Goal: Transaction & Acquisition: Subscribe to service/newsletter

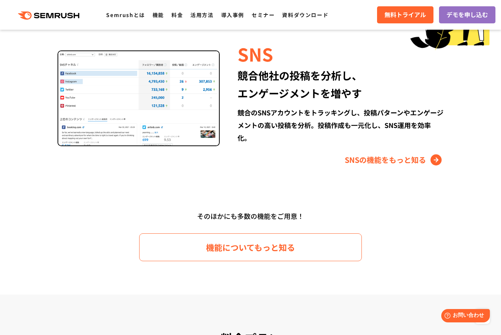
scroll to position [1076, 0]
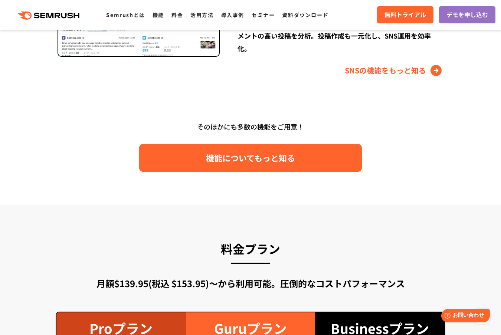
click at [202, 150] on link "機能についてもっと知る" at bounding box center [250, 158] width 223 height 28
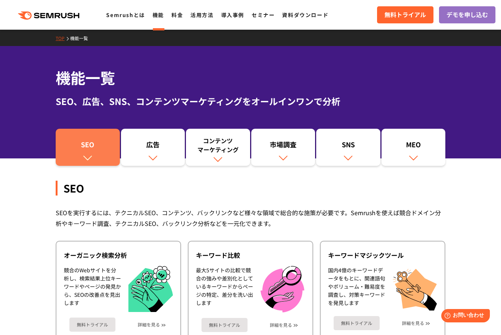
click at [119, 146] on link "SEO" at bounding box center [88, 147] width 64 height 37
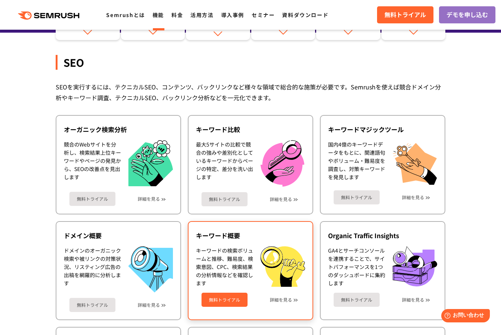
scroll to position [148, 0]
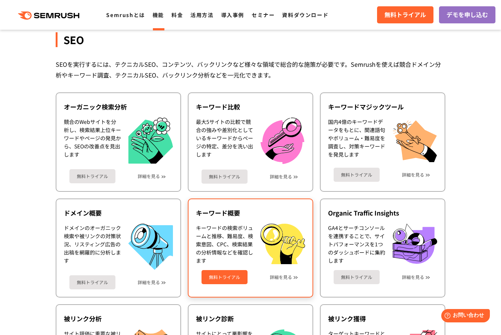
click at [211, 240] on div "キーワードの検索ボリュームと推移、難易度、検索意図、CPC、検索結果の分析情報などを確認します" at bounding box center [224, 244] width 57 height 41
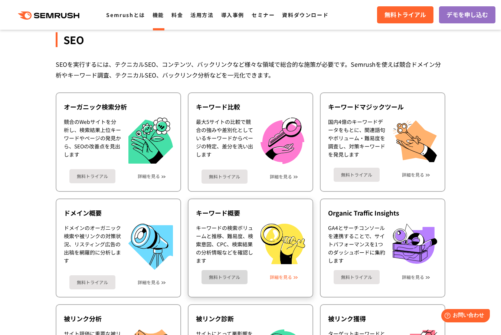
click at [275, 277] on link "詳細を見る" at bounding box center [281, 277] width 22 height 5
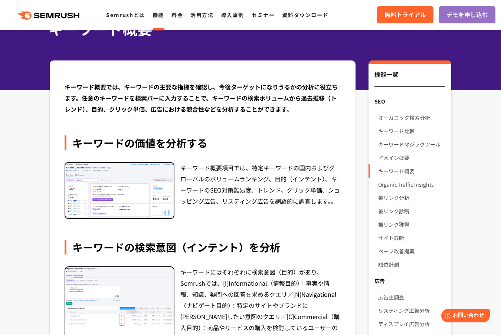
scroll to position [37, 0]
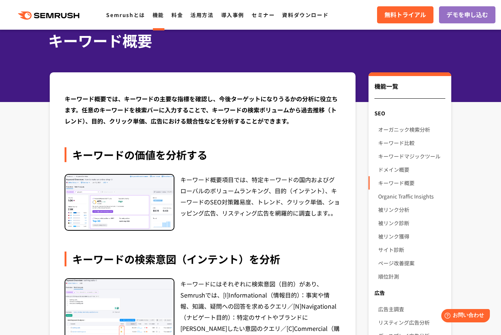
click at [178, 16] on ul "Semrushとは 機能 料金 活用方法 導入事例 セミナー 資料ダウンロード" at bounding box center [221, 15] width 230 height 10
click at [182, 16] on link "料金" at bounding box center [177, 14] width 12 height 7
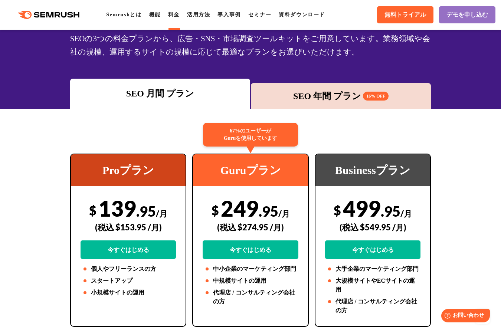
scroll to position [37, 0]
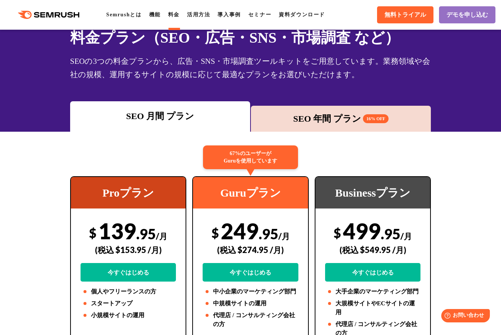
click at [280, 117] on div "SEO 年間 プラン 16% OFF" at bounding box center [341, 118] width 173 height 13
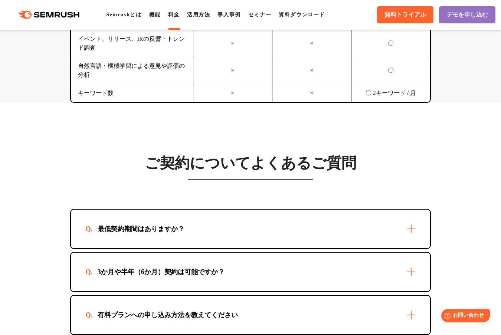
scroll to position [2237, 0]
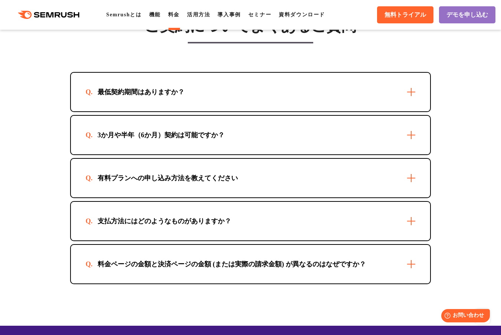
click at [183, 174] on div "有料プランへの申し込み方法を教えてください" at bounding box center [168, 178] width 164 height 9
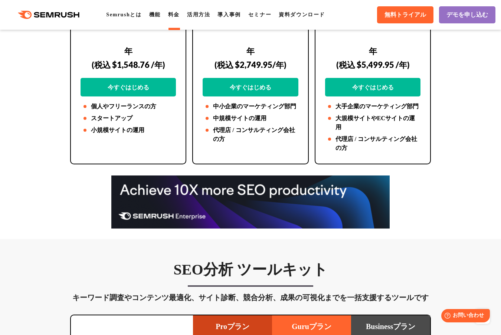
scroll to position [195, 0]
